Goal: Task Accomplishment & Management: Manage account settings

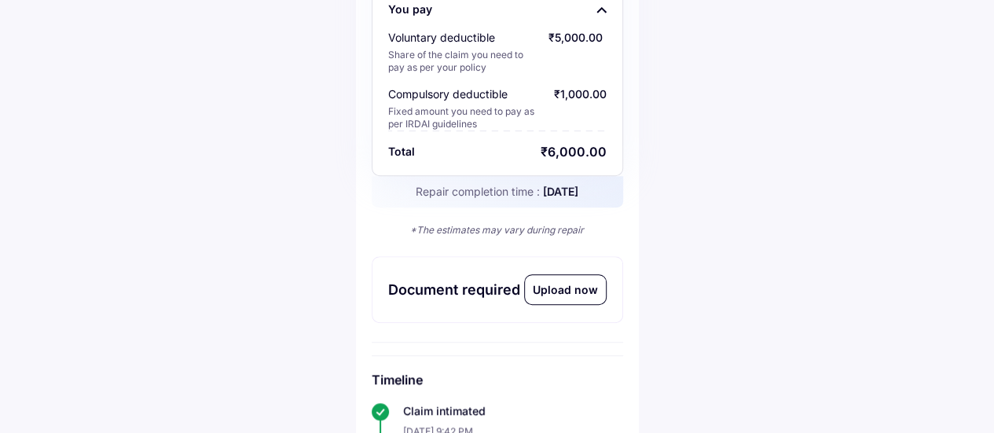
scroll to position [472, 0]
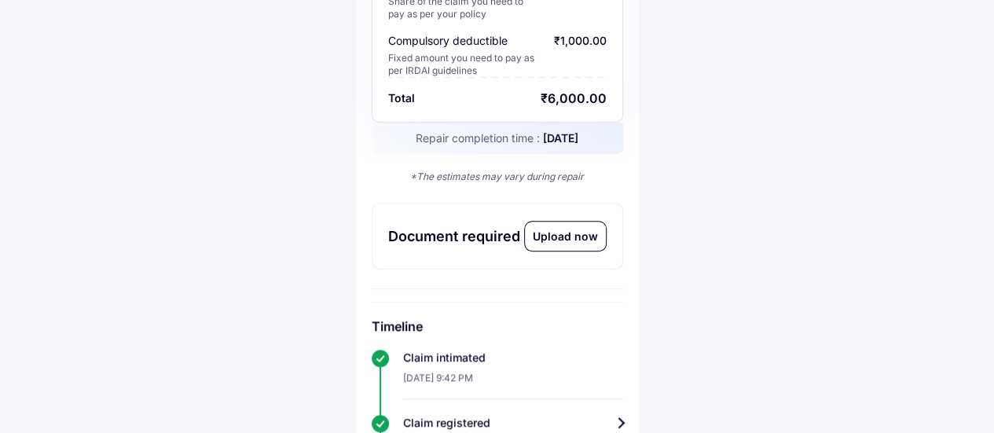
click at [577, 238] on div "Upload now" at bounding box center [565, 236] width 81 height 29
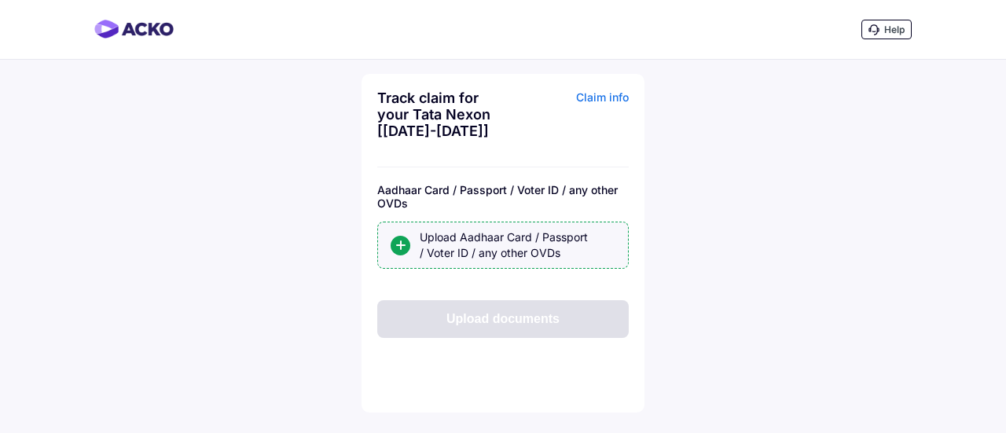
click at [491, 248] on div "Upload Aadhaar Card / Passport / Voter ID / any other OVDs" at bounding box center [518, 245] width 196 height 31
click at [0, 0] on input "Upload Aadhaar Card / Passport / Voter ID / any other OVDs" at bounding box center [0, 0] width 0 height 0
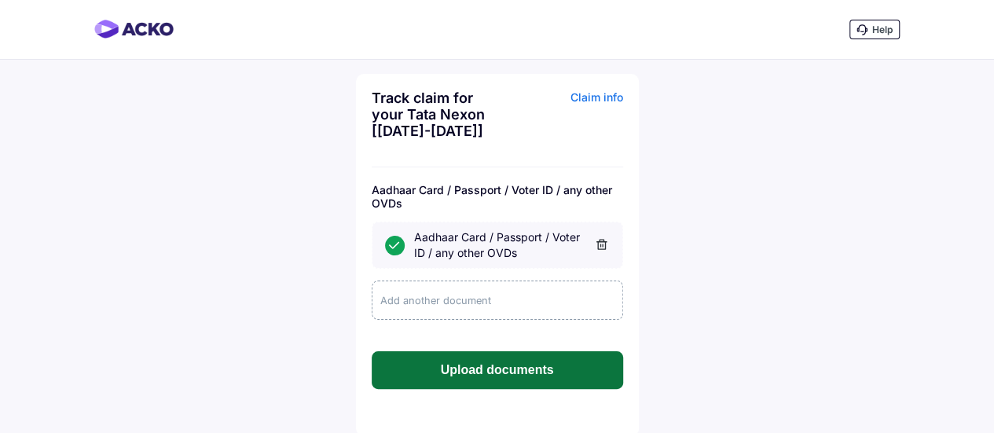
click at [506, 367] on button "Upload documents" at bounding box center [498, 370] width 252 height 38
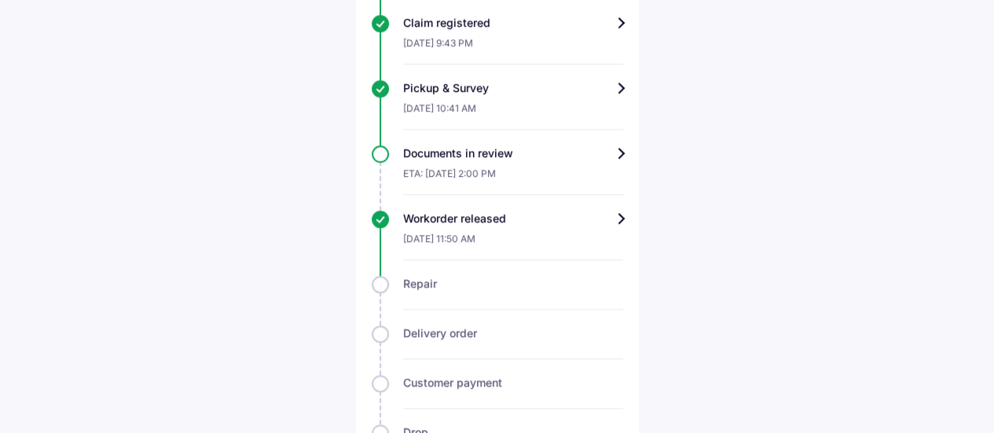
scroll to position [726, 0]
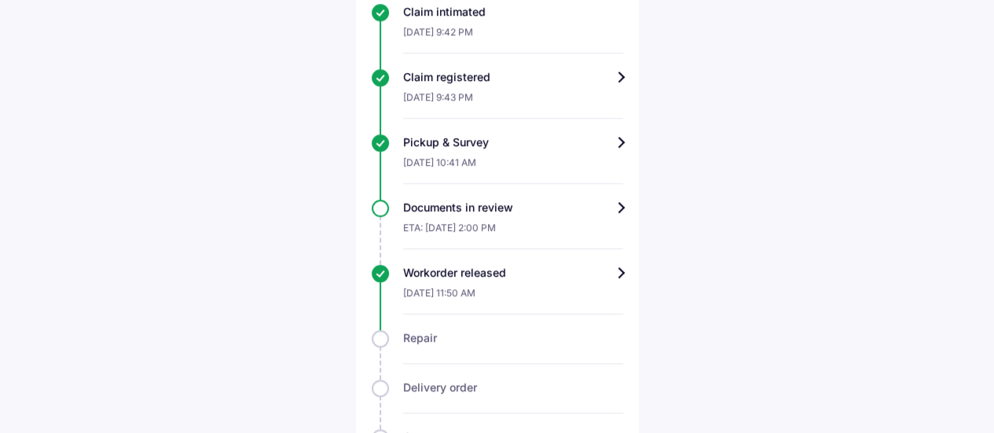
click at [606, 270] on div "Workorder released" at bounding box center [513, 273] width 220 height 16
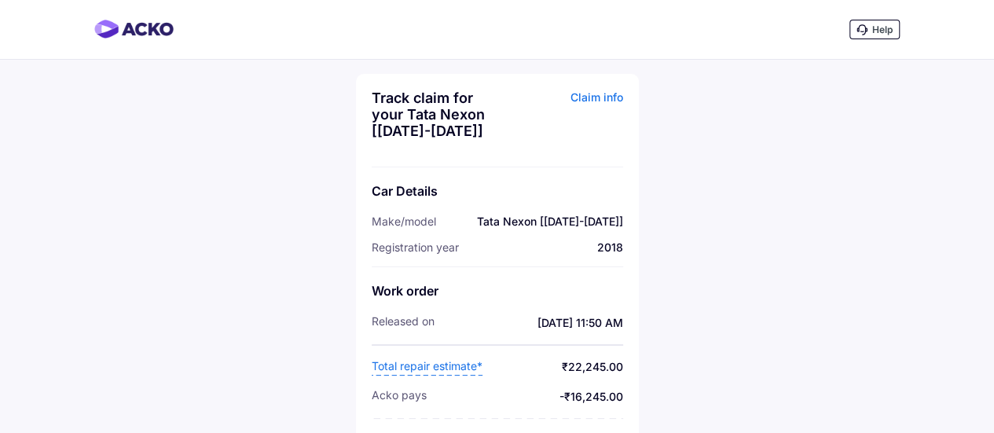
click at [606, 95] on div "Claim info" at bounding box center [563, 120] width 122 height 61
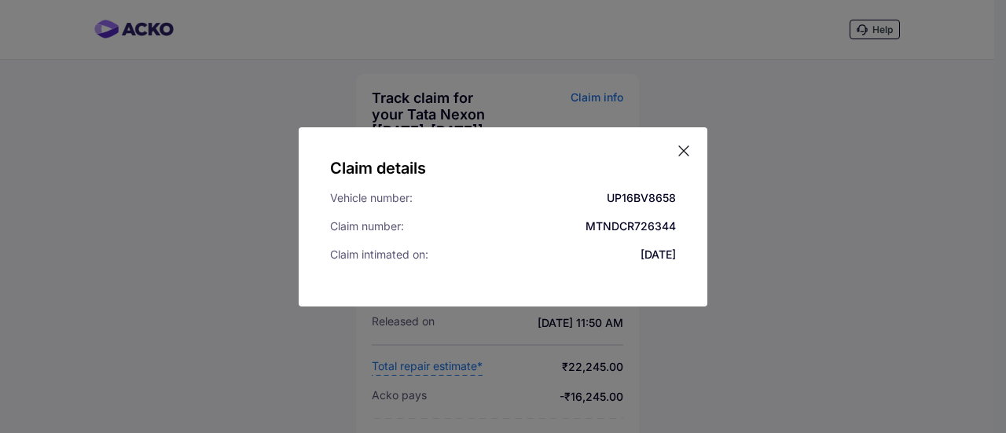
click at [682, 152] on icon at bounding box center [683, 150] width 9 height 9
